Goal: Information Seeking & Learning: Learn about a topic

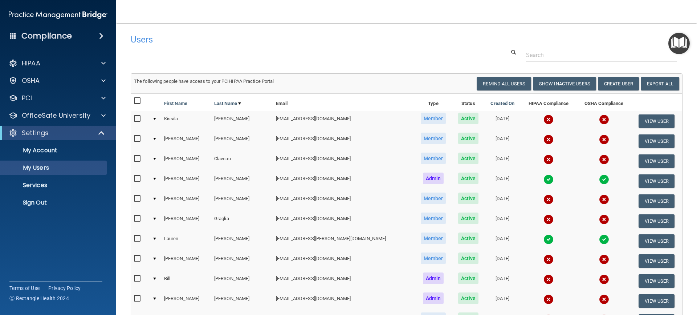
select select "20"
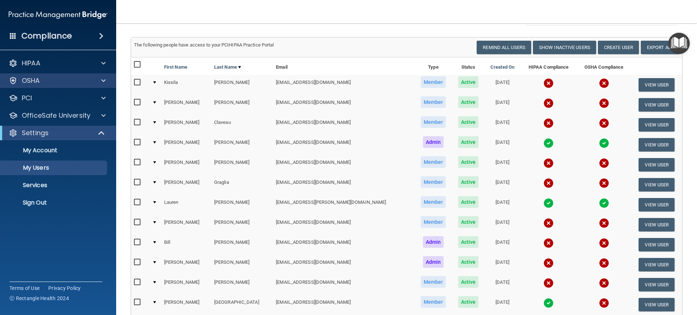
click at [97, 76] on div "OSHA" at bounding box center [58, 80] width 116 height 15
click at [96, 83] on div at bounding box center [102, 80] width 18 height 9
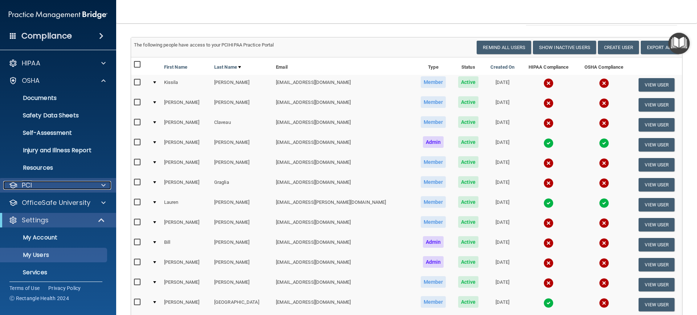
click at [80, 183] on div "PCI" at bounding box center [48, 185] width 90 height 9
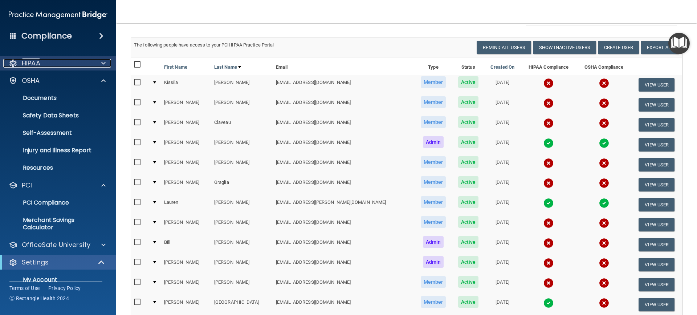
click at [57, 65] on div "HIPAA" at bounding box center [48, 63] width 90 height 9
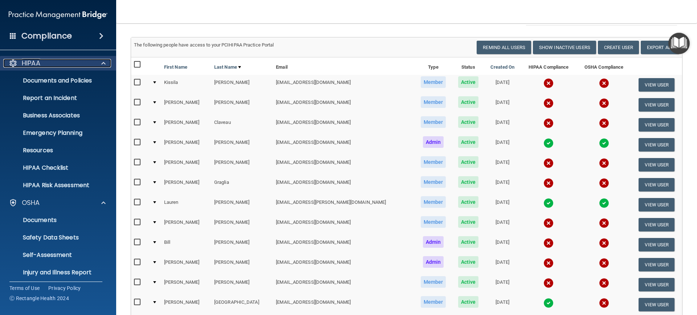
click at [49, 62] on div "HIPAA" at bounding box center [48, 63] width 90 height 9
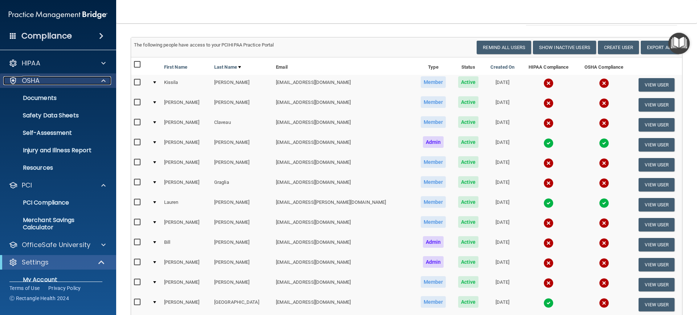
click at [52, 79] on div "OSHA" at bounding box center [48, 80] width 90 height 9
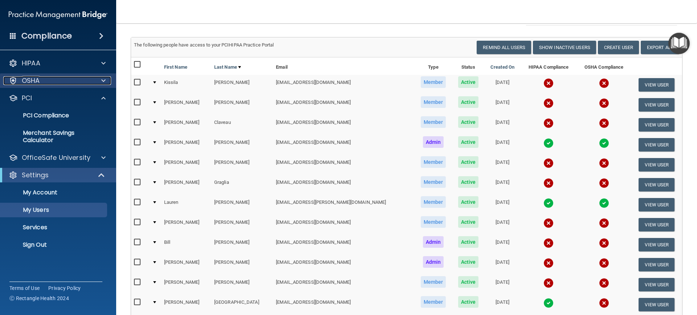
click at [53, 83] on div "OSHA" at bounding box center [48, 80] width 90 height 9
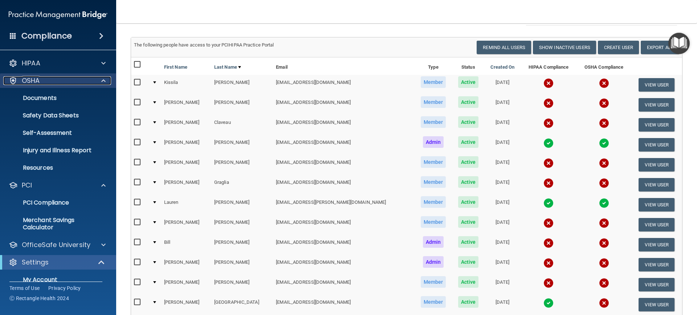
click at [53, 83] on div "OSHA" at bounding box center [48, 80] width 90 height 9
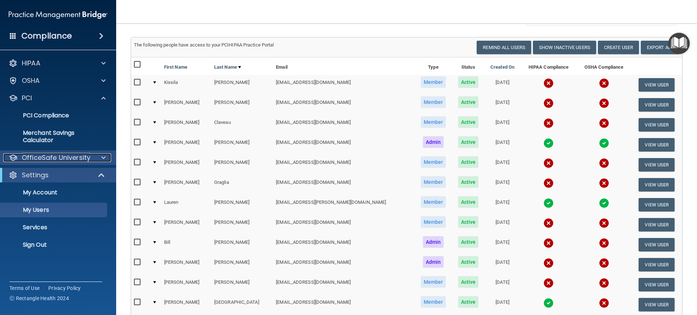
click at [81, 158] on p "OfficeSafe University" at bounding box center [56, 157] width 69 height 9
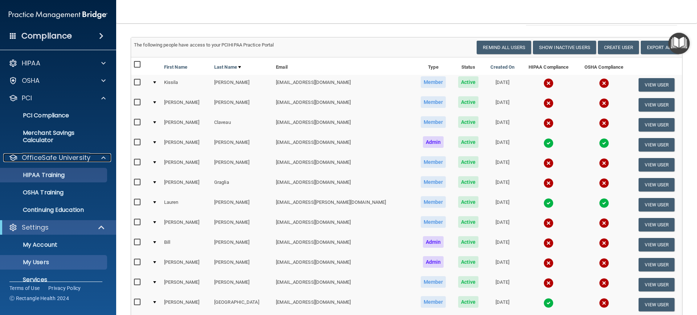
scroll to position [29, 0]
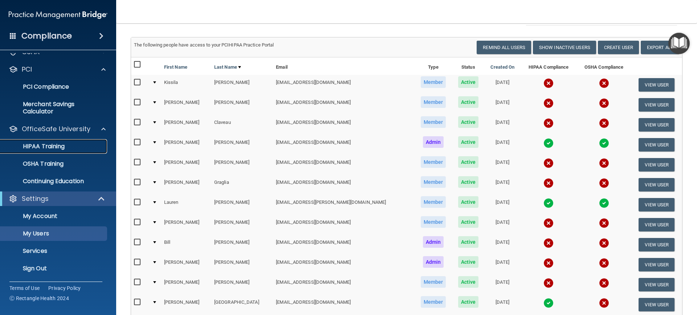
click at [63, 142] on link "HIPAA Training" at bounding box center [50, 146] width 114 height 15
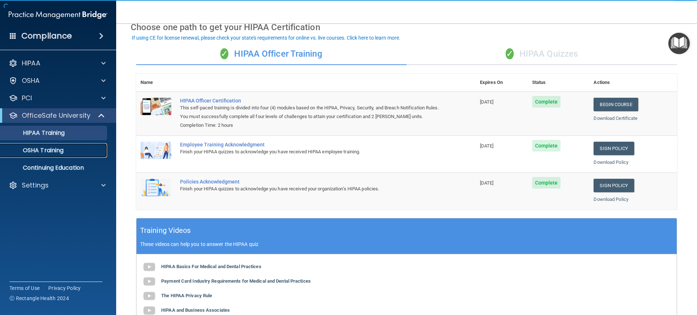
click at [79, 144] on link "OSHA Training" at bounding box center [50, 150] width 114 height 15
